Goal: Transaction & Acquisition: Purchase product/service

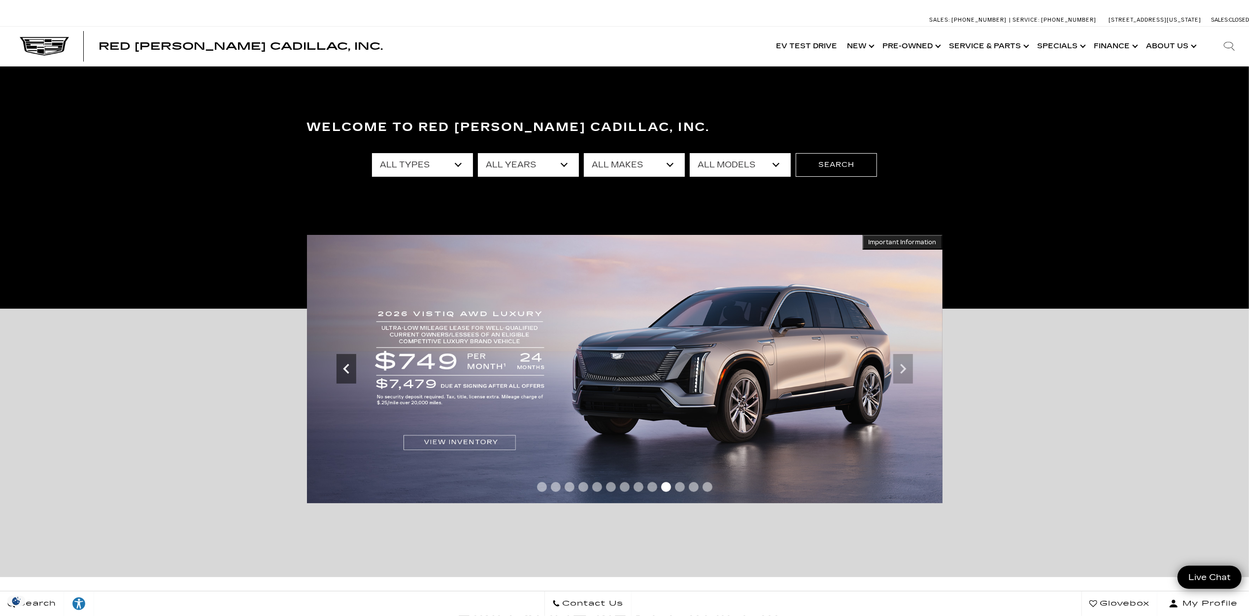
click at [347, 369] on icon "Previous slide" at bounding box center [346, 369] width 20 height 20
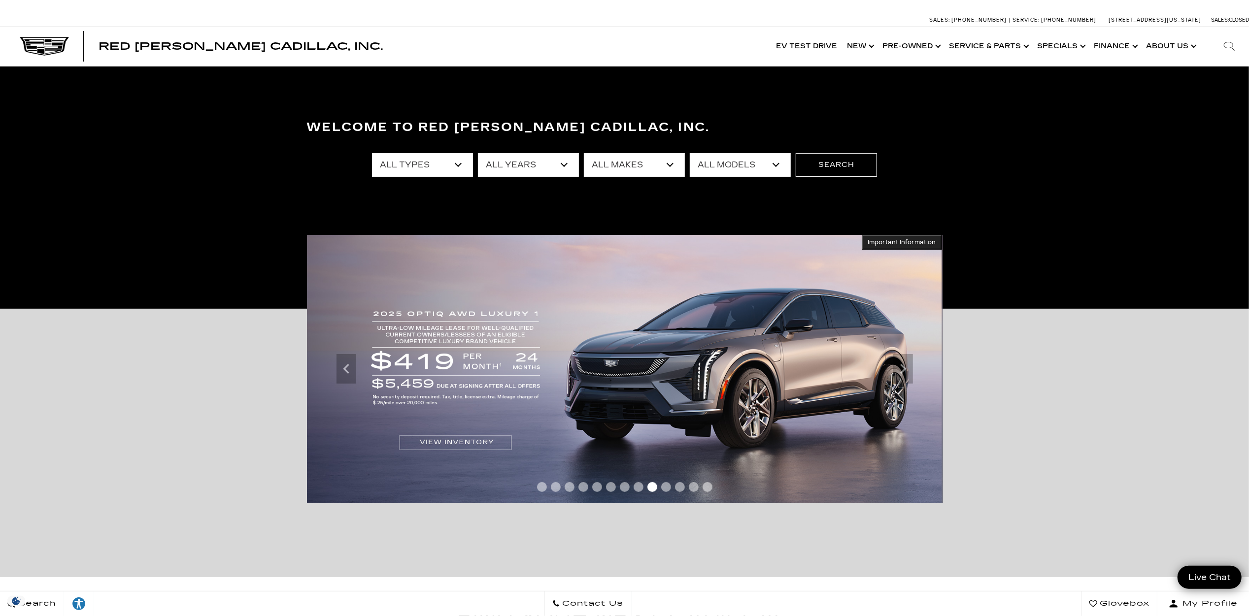
click at [600, 376] on img at bounding box center [624, 369] width 636 height 268
click at [350, 368] on icon "Previous slide" at bounding box center [346, 369] width 20 height 20
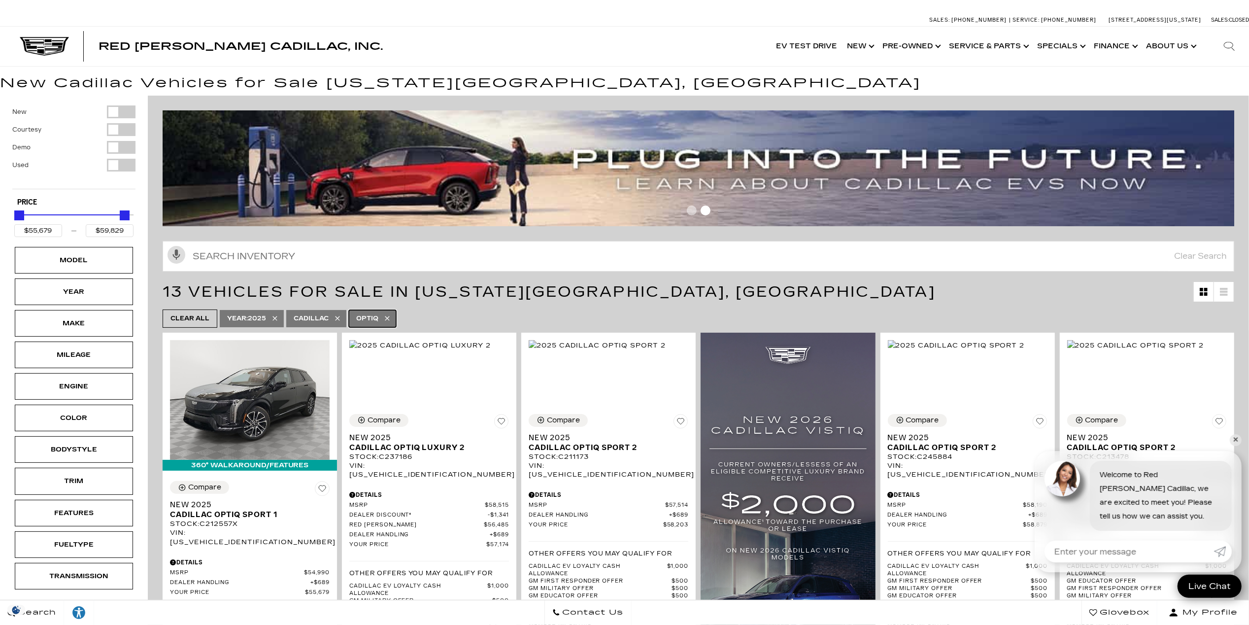
click at [390, 312] on link "OPTIQ" at bounding box center [372, 318] width 47 height 17
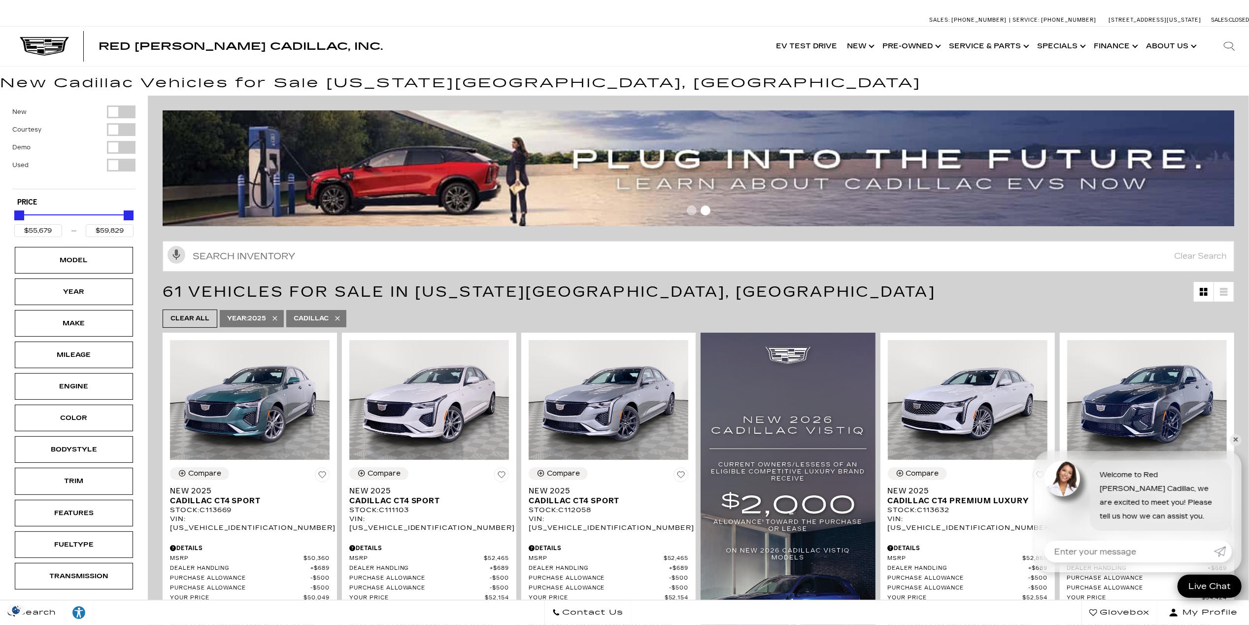
type input "$50,049"
type input "$195,000"
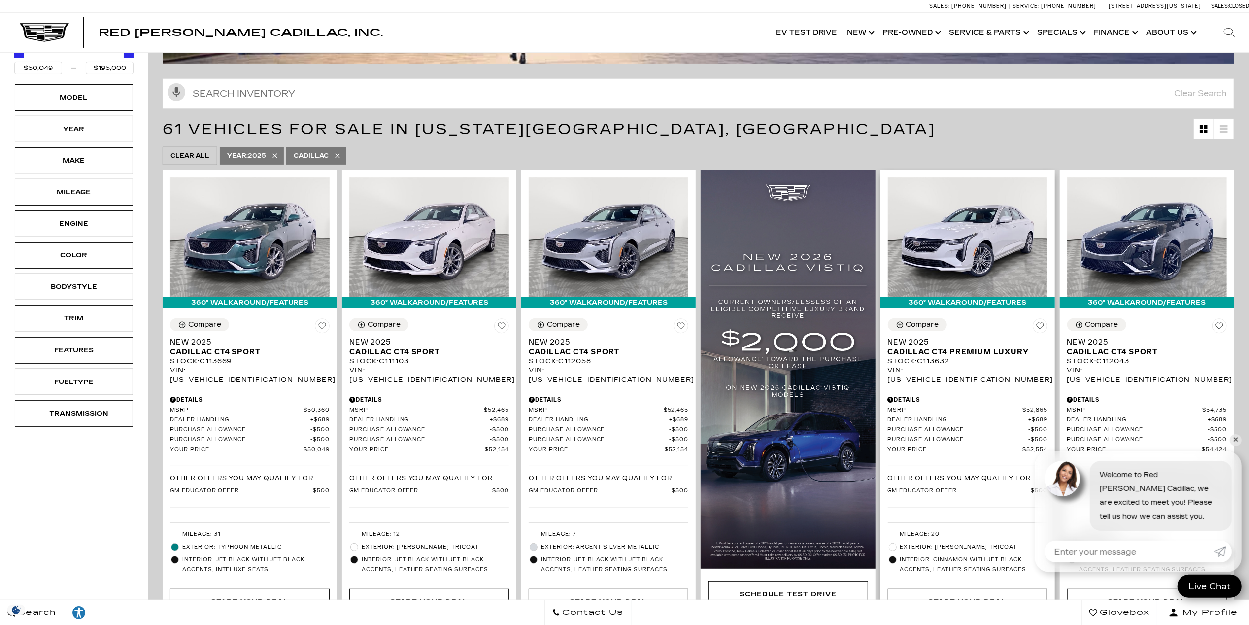
scroll to position [164, 0]
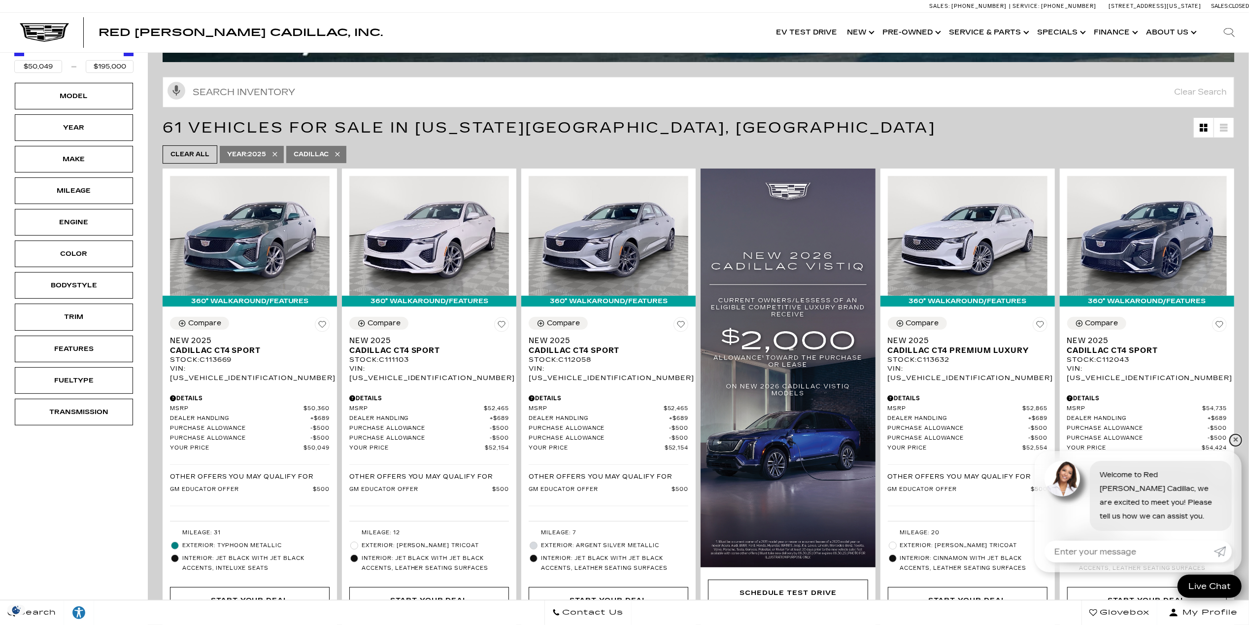
click at [1236, 437] on link "✕" at bounding box center [1236, 440] width 12 height 12
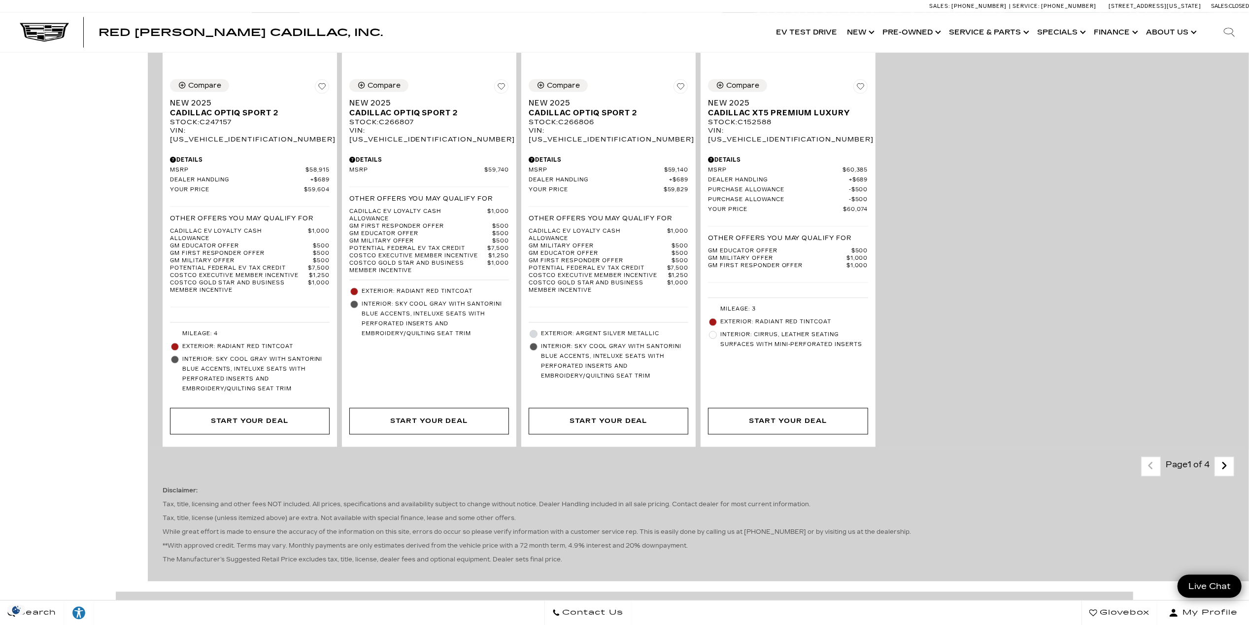
scroll to position [1774, 0]
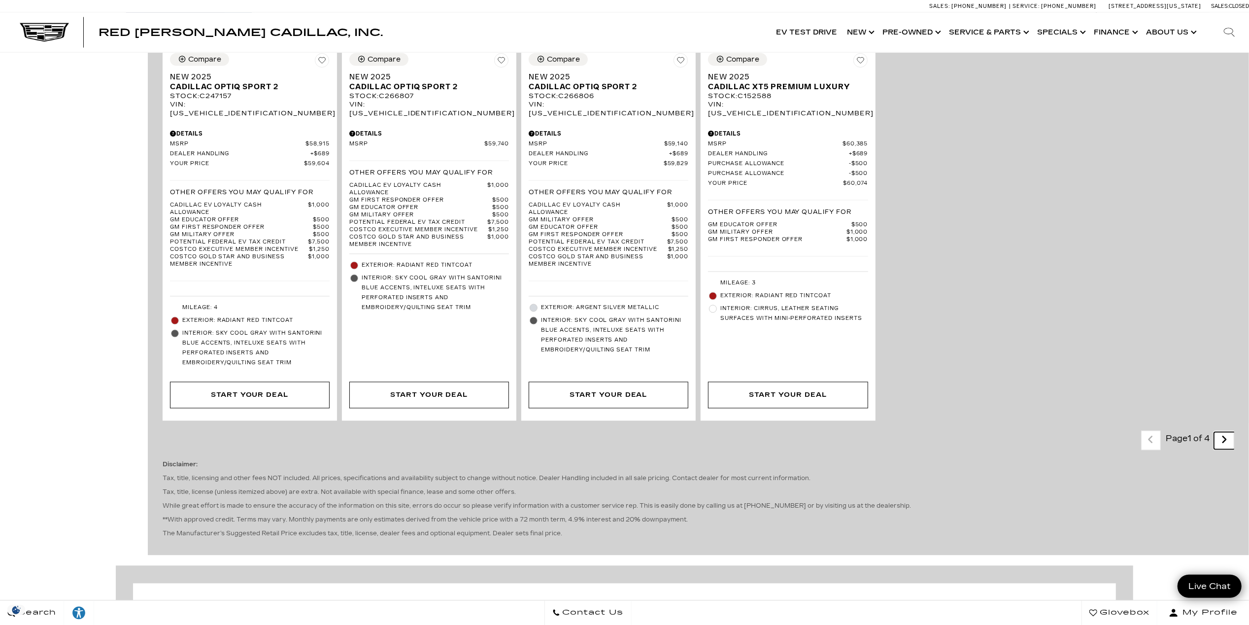
click at [1228, 448] on icon "next page" at bounding box center [1224, 440] width 6 height 16
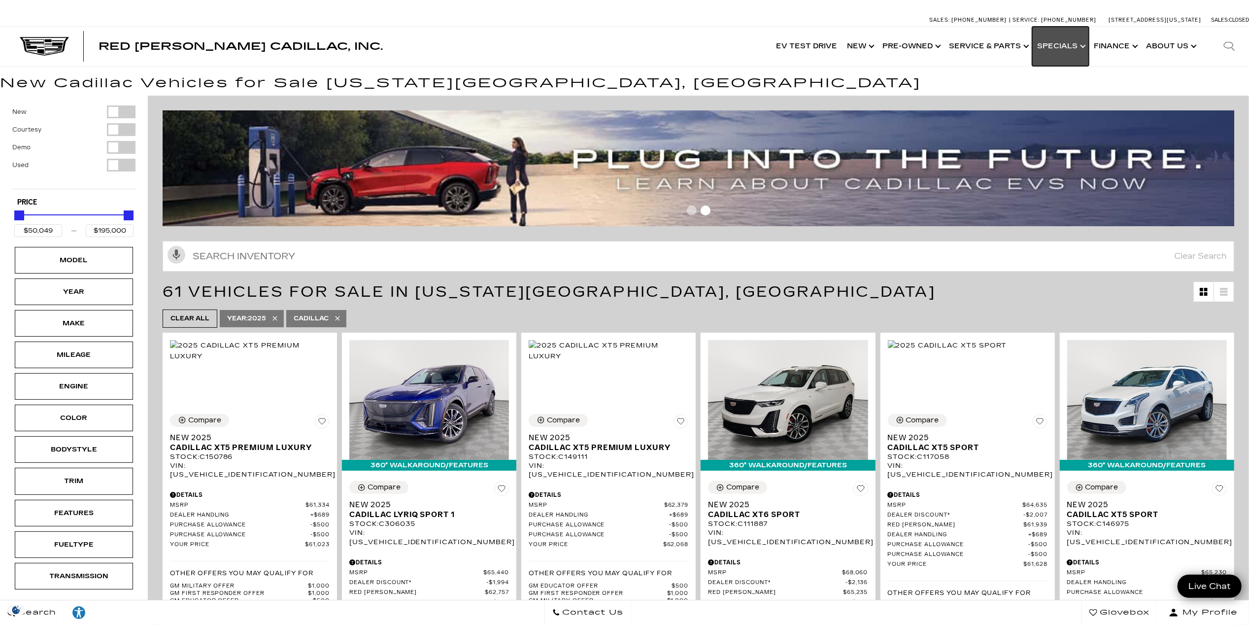
click at [1065, 48] on link "Show Specials" at bounding box center [1060, 46] width 57 height 39
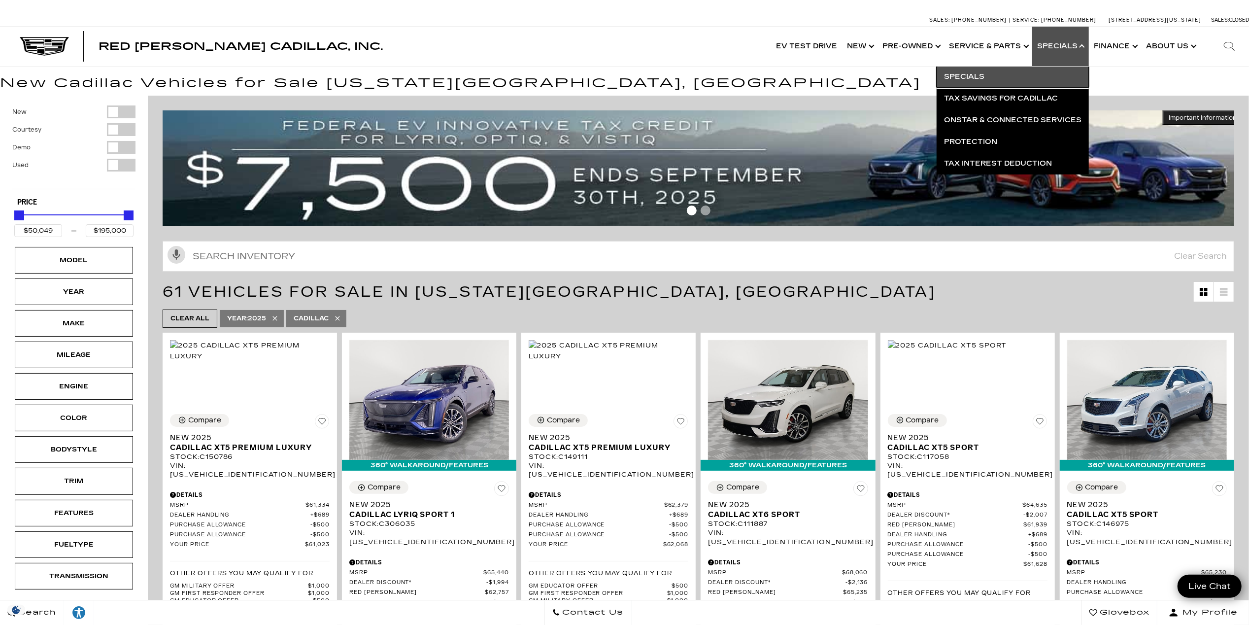
click at [988, 74] on link "Specials" at bounding box center [1013, 77] width 152 height 22
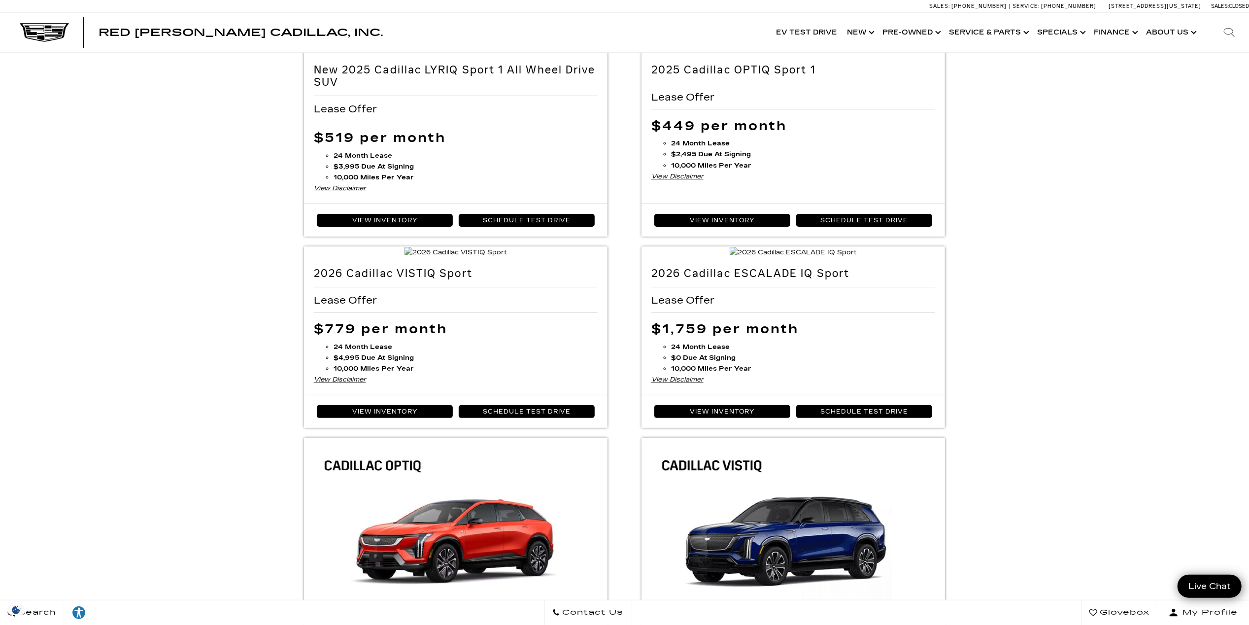
scroll to position [66, 0]
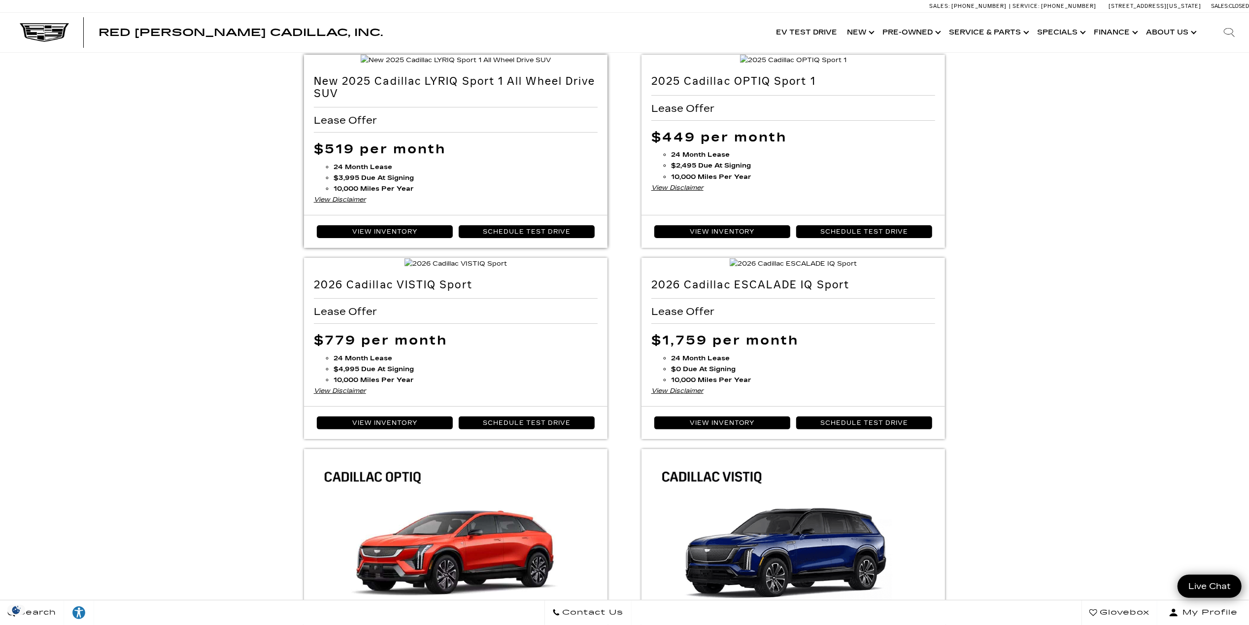
click at [320, 205] on div "View Disclaimer" at bounding box center [456, 199] width 284 height 11
